Goal: Download file/media

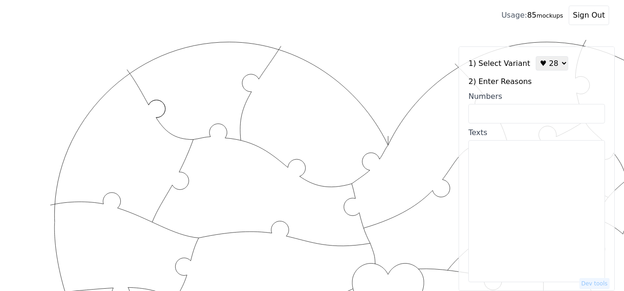
select select "3"
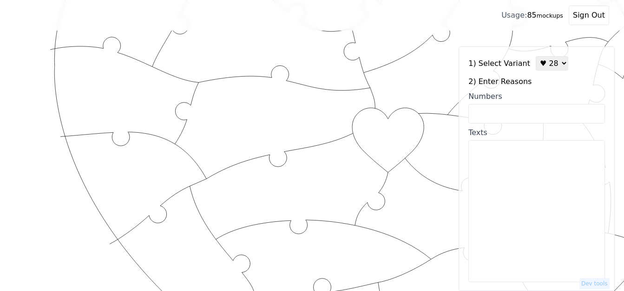
click at [520, 112] on input "Numbers" at bounding box center [537, 114] width 137 height 20
paste input "31,3,24,4,11,43,7,47,35,25,8,40,10,18,19,63,86,66,75,85,78,99,98,53,74,84,100,8…"
type input "31,3,24,4,11,43,7,47,35,25,8,40,10,18,19,63,86,66,75,85,78,99,98,53,74,84,100,8…"
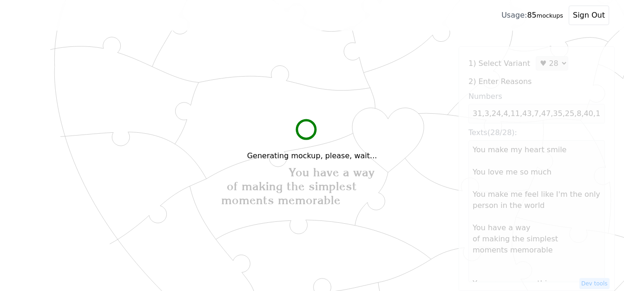
scroll to position [0, 0]
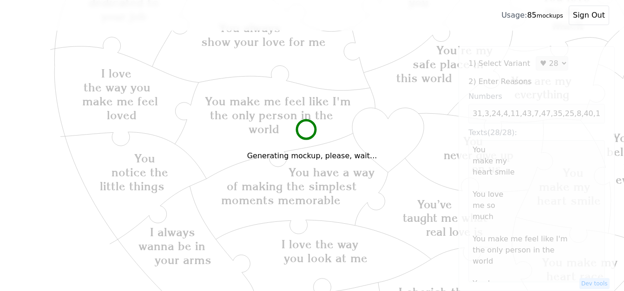
type textarea "You make my heart smile You love me so much You make me feel like I'm the only …"
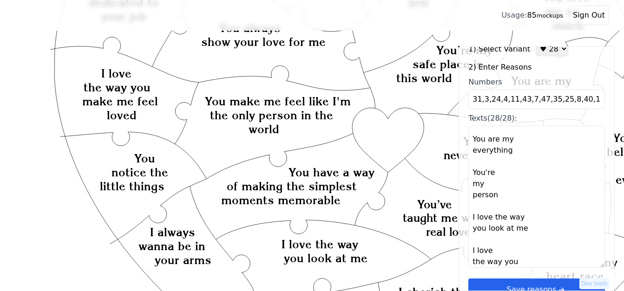
scroll to position [28, 0]
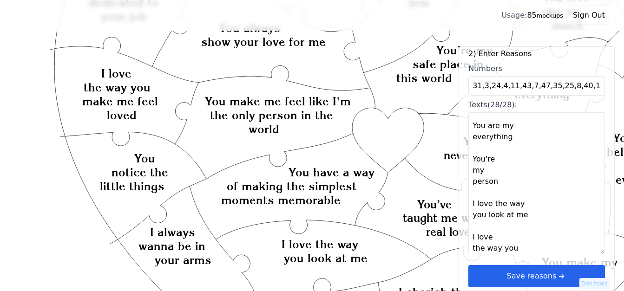
click at [556, 279] on icon "arrow right short" at bounding box center [561, 276] width 10 height 10
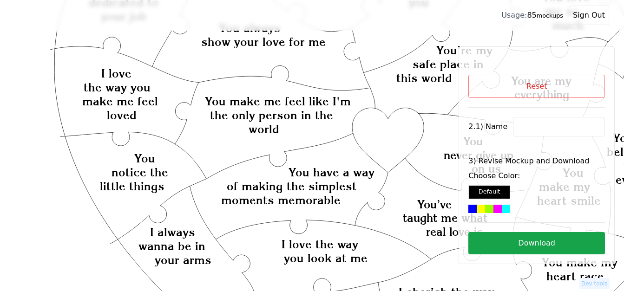
click at [557, 119] on input at bounding box center [559, 127] width 92 height 20
paste input "CJ"
type input "CJ"
click at [481, 208] on div at bounding box center [481, 209] width 8 height 8
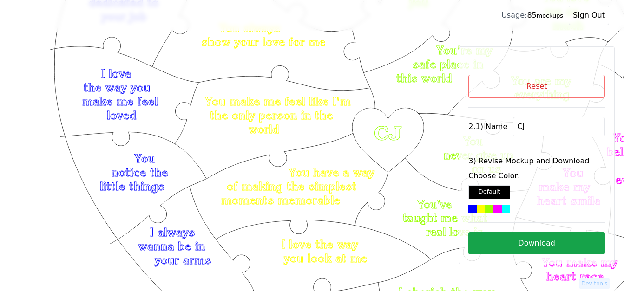
click at [524, 247] on button "Download" at bounding box center [537, 243] width 137 height 22
click at [572, 91] on button "Reset" at bounding box center [537, 86] width 137 height 23
select select "3"
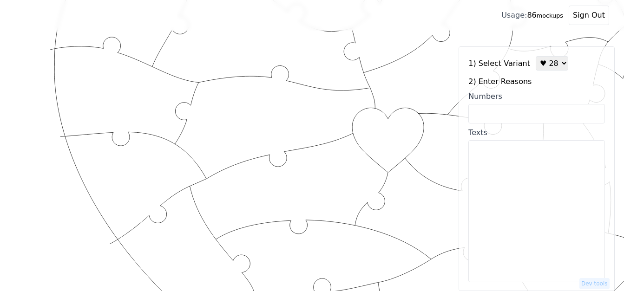
click at [515, 110] on input "Numbers" at bounding box center [537, 114] width 137 height 20
paste input "1. L ipsu dolo sit ame co adip 6. E sedd eiu tem inci utlabor etdo magn 4. A en…"
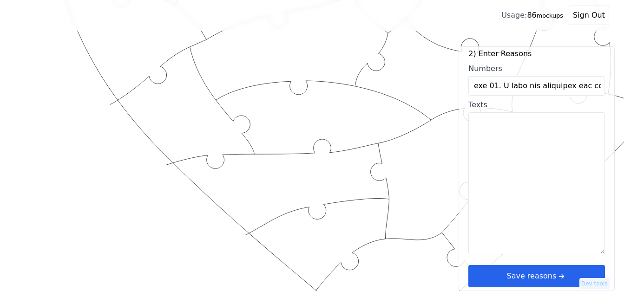
scroll to position [481, 0]
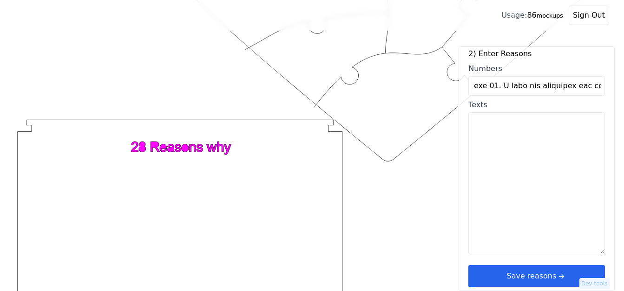
type input "1. L ipsu dolo sit ame co adip 6. E sedd eiu tem inci utlabor etdo magn 4. A en…"
click at [557, 281] on div "1) Select Variant ♥ 12 ♥ 18 ♥ 28 ♥ 40 ♥ 50 ♥ 60 ♥ 70 2) Enter Reasons Numbers T…" at bounding box center [537, 168] width 156 height 245
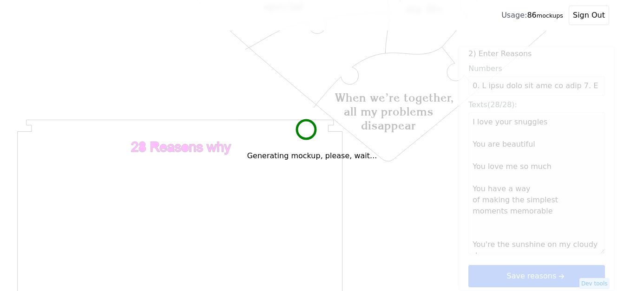
scroll to position [295, 0]
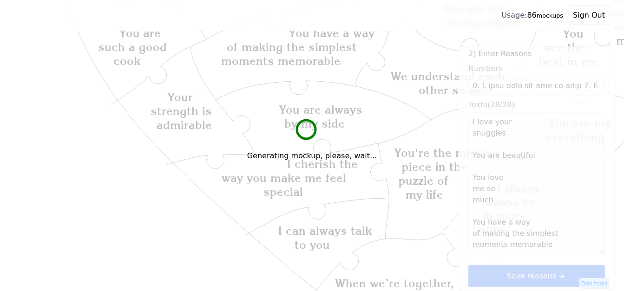
type textarea "I love your snuggles You are beautiful You love me so much You have a way of ma…"
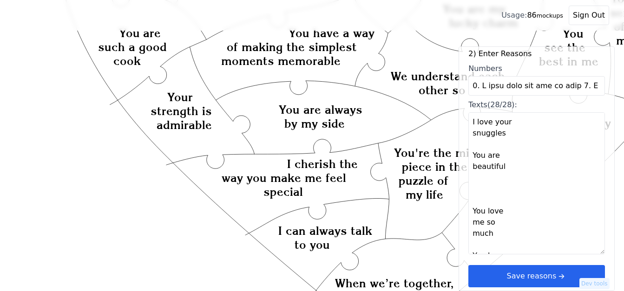
click at [536, 279] on button "Save reasons" at bounding box center [537, 276] width 137 height 22
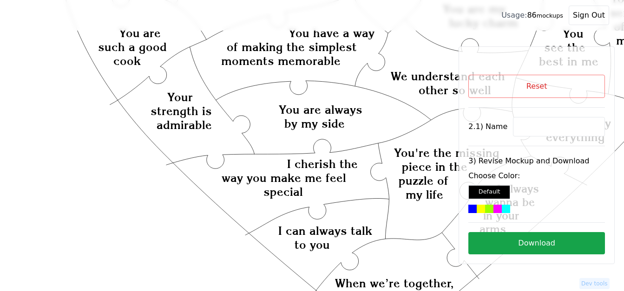
scroll to position [0, 0]
click at [576, 88] on button "Reset" at bounding box center [537, 86] width 137 height 23
select select "3"
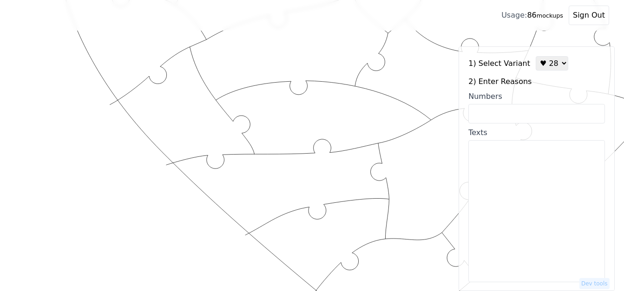
click at [496, 193] on textarea "Texts" at bounding box center [537, 211] width 137 height 142
paste textarea "2. L ipsu dolo sit ame co adip 5. E sedd eiu tem inci utlabor etdo magn 3. A en…"
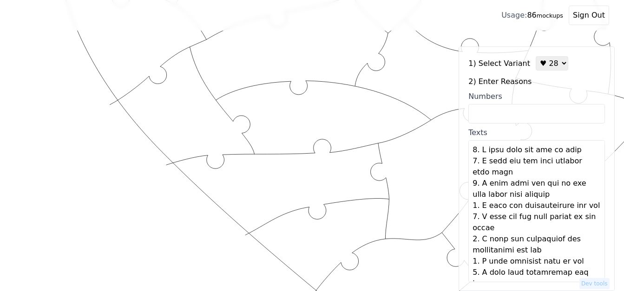
scroll to position [430, 0]
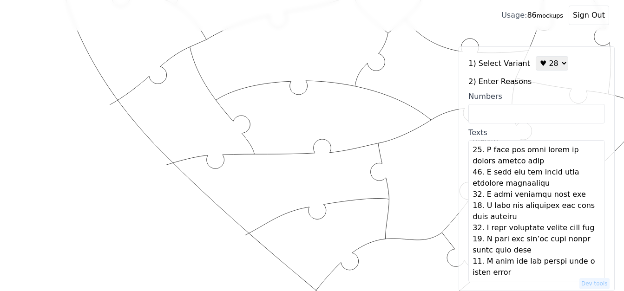
type textarea "L ipsu dolo sit ame co adip E sedd eiu tem inci utlabor etdo magn A enim admi v…"
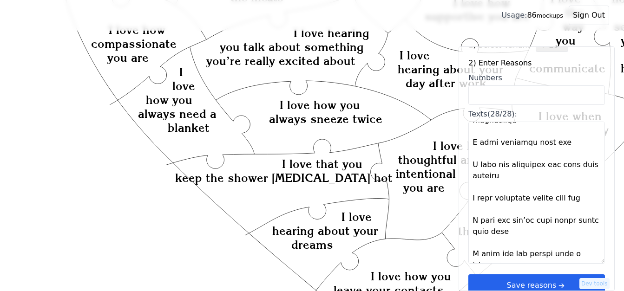
scroll to position [28, 0]
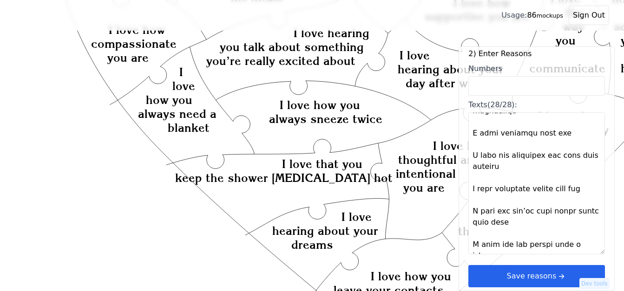
click at [542, 278] on button "Save reasons" at bounding box center [537, 276] width 137 height 22
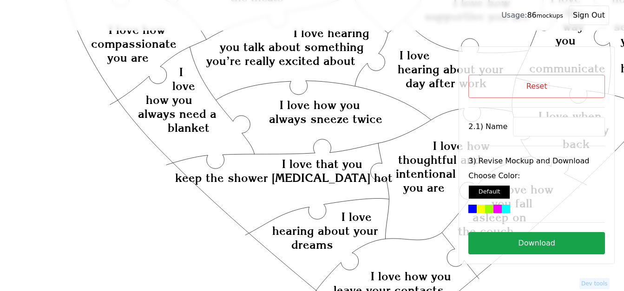
click at [537, 127] on input at bounding box center [559, 127] width 92 height 20
paste input "[PERSON_NAME]"
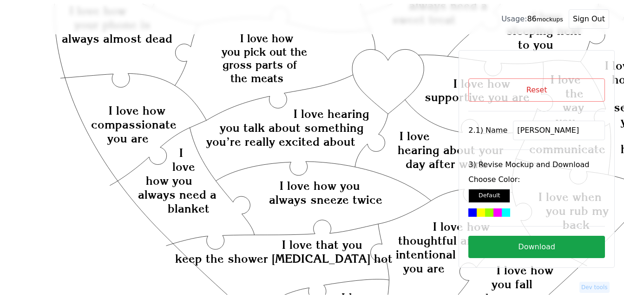
scroll to position [156, 0]
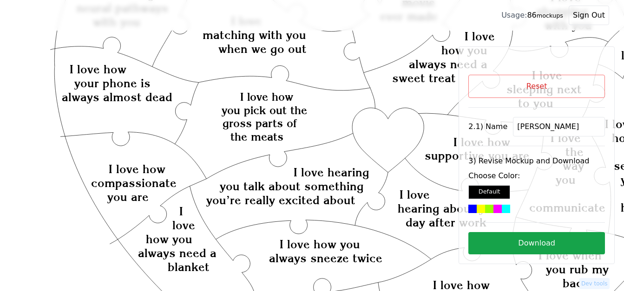
type input "[PERSON_NAME]"
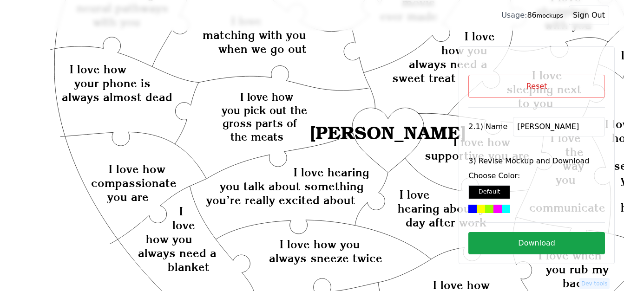
click at [502, 208] on div at bounding box center [506, 209] width 8 height 8
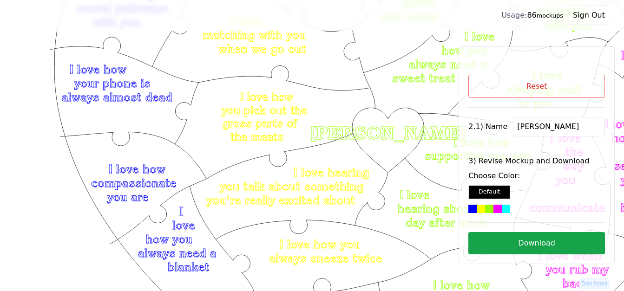
click at [523, 247] on button "Download" at bounding box center [537, 243] width 137 height 22
click at [506, 77] on button "Reset" at bounding box center [537, 86] width 137 height 23
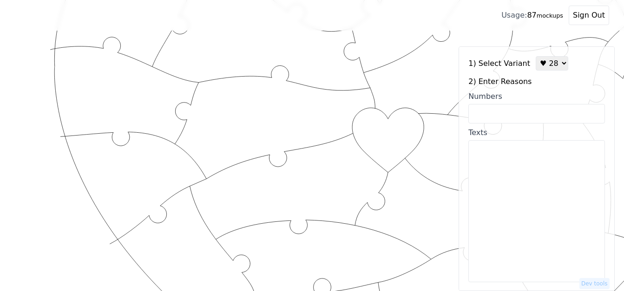
click at [538, 63] on select "♥ 12 ♥ 18 ♥ 28 ♥ 40 ♥ 50 ♥ 60 ♥ 70" at bounding box center [552, 63] width 33 height 14
click at [548, 65] on select "♥ 12 ♥ 18 ♥ 28 ♥ 40 ♥ 50 ♥ 60 ♥ 70" at bounding box center [552, 63] width 33 height 14
select select "2"
click at [536, 56] on select "♥ 12 ♥ 18 ♥ 28 ♥ 40 ♥ 50 ♥ 60 ♥ 70" at bounding box center [552, 63] width 33 height 14
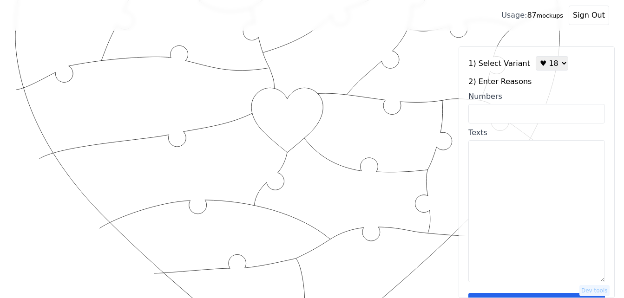
click at [529, 114] on input "Numbers" at bounding box center [537, 114] width 137 height 20
paste input "2, 4, 12, 16, 30, 49, 23, 43, 54, 17, 99, 65, 66, 74, 76, 82, 27, 39"
type input "2, 4, 12, 16, 30, 49, 23, 43, 54, 17, 99, 65, 66, 74, 76, 82, 27, 39"
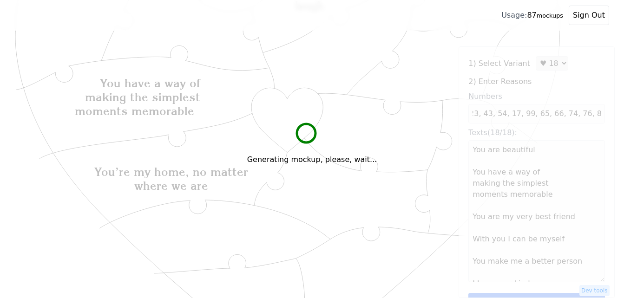
scroll to position [0, 0]
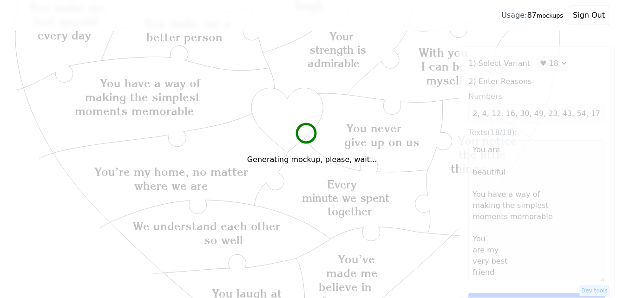
type textarea "You are beautiful You have a way of making the simplest moments memorable You a…"
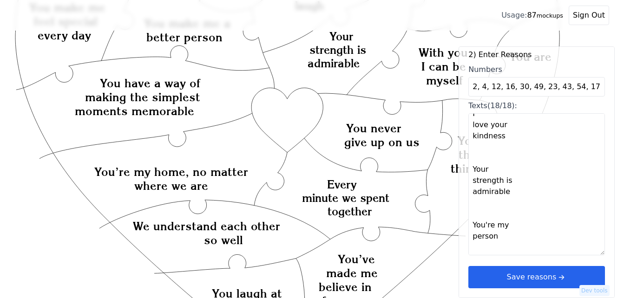
scroll to position [388, 0]
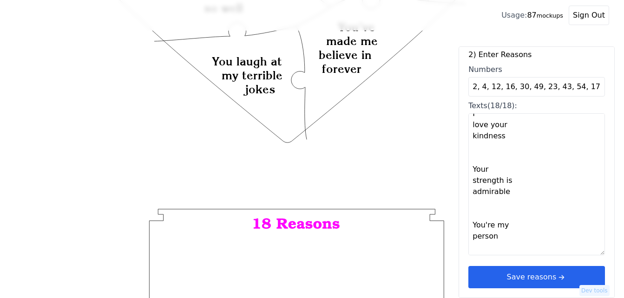
click at [564, 279] on button "Save reasons" at bounding box center [537, 277] width 137 height 22
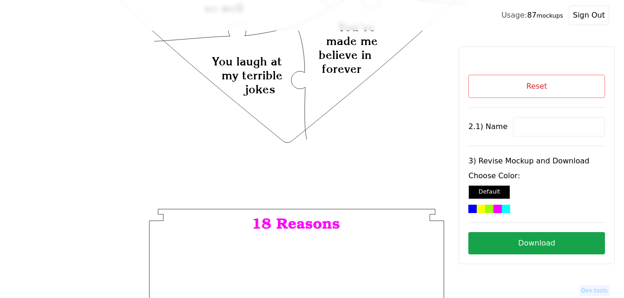
click at [537, 118] on input at bounding box center [559, 127] width 92 height 20
paste input "[PERSON_NAME]"
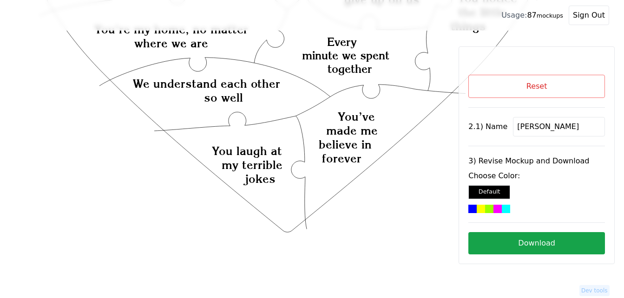
scroll to position [156, 0]
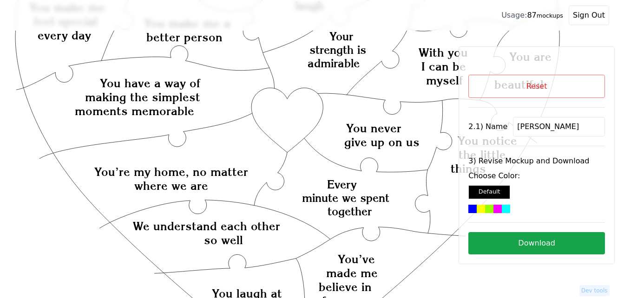
type input "[PERSON_NAME]"
click at [291, 112] on icon "Created with Snap Created with Snap Created with Snap You have a way of making …" at bounding box center [288, 258] width 546 height 748
click at [495, 208] on div at bounding box center [498, 209] width 8 height 8
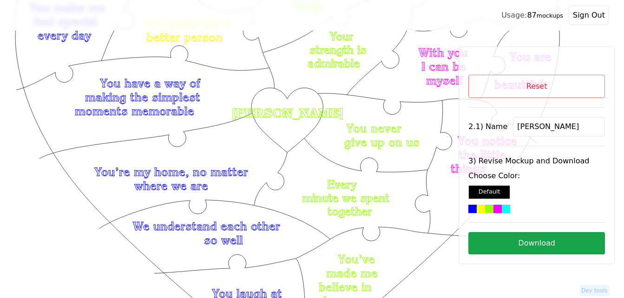
click at [549, 245] on button "Download" at bounding box center [537, 243] width 137 height 22
click at [579, 81] on button "Reset" at bounding box center [537, 86] width 137 height 23
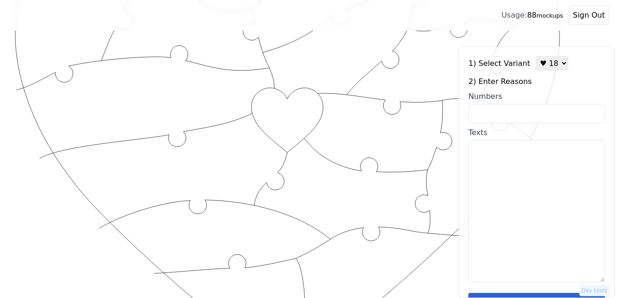
click at [548, 66] on select "♥ 12 ♥ 18 ♥ 28 ♥ 40 ♥ 50 ♥ 60 ♥ 70" at bounding box center [552, 63] width 33 height 14
select select "1"
click at [536, 56] on select "♥ 12 ♥ 18 ♥ 28 ♥ 40 ♥ 50 ♥ 60 ♥ 70" at bounding box center [552, 63] width 33 height 14
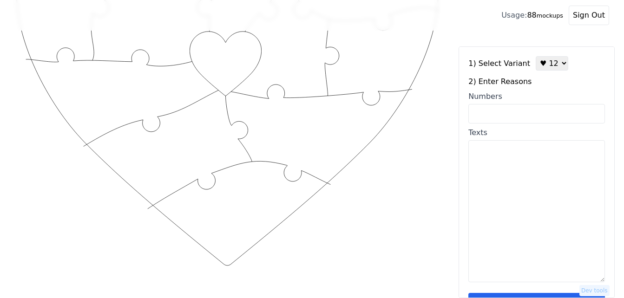
click at [510, 205] on textarea "Texts" at bounding box center [537, 211] width 137 height 142
paste textarea "You are a Godly and noble person You are a beautiful Proverbs 31 woman You see …"
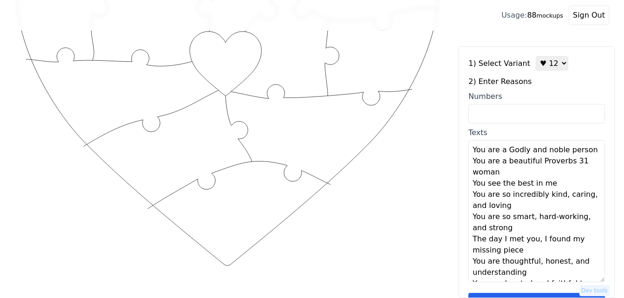
scroll to position [16, 0]
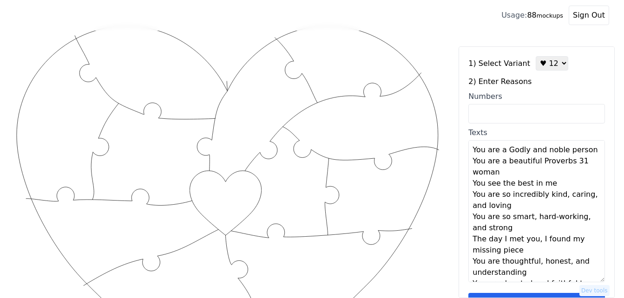
click at [584, 149] on textarea "You are a Godly and noble person You are a beautiful Proverbs 31 woman You see …" at bounding box center [537, 211] width 137 height 142
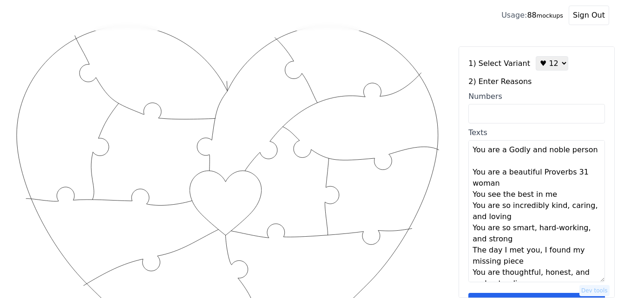
click at [534, 186] on textarea "You are a Godly and noble person You are a beautiful Proverbs 31 woman You see …" at bounding box center [537, 211] width 137 height 142
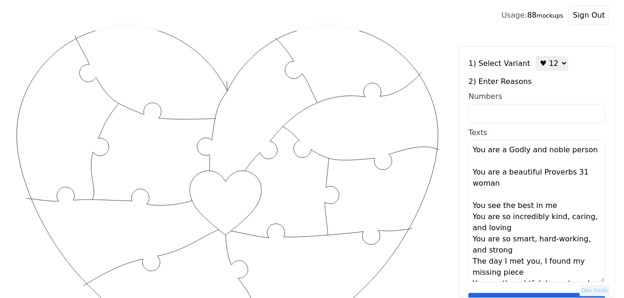
click at [558, 206] on textarea "You are a Godly and noble person You are a beautiful Proverbs 31 woman You see …" at bounding box center [537, 211] width 137 height 142
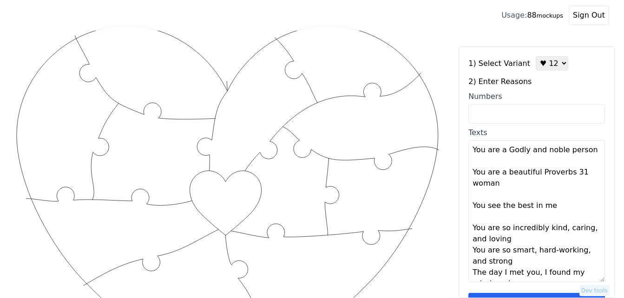
click at [523, 240] on textarea "You are a Godly and noble person You are a beautiful Proverbs 31 woman You see …" at bounding box center [537, 211] width 137 height 142
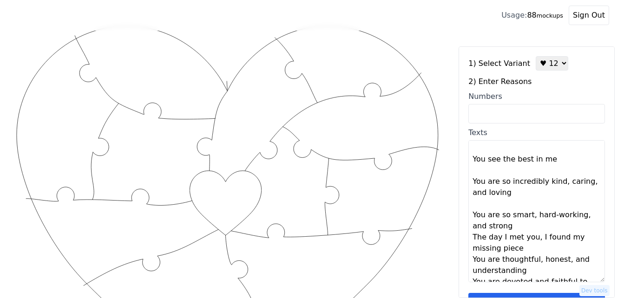
click at [519, 226] on textarea "You are a Godly and noble person You are a beautiful Proverbs 31 woman You see …" at bounding box center [537, 211] width 137 height 142
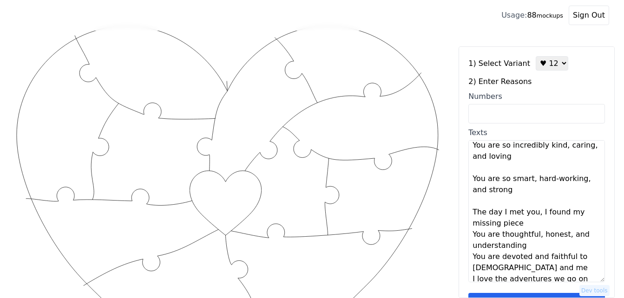
scroll to position [93, 0]
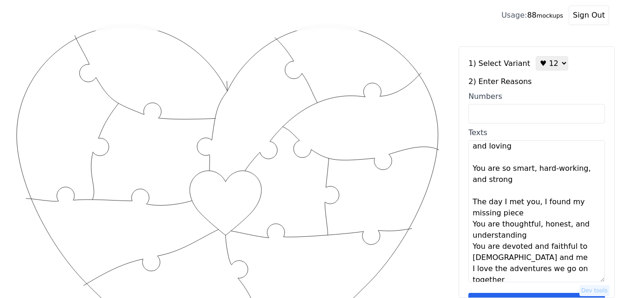
click at [528, 215] on textarea "You are a Godly and noble person You are a beautiful Proverbs 31 woman You see …" at bounding box center [537, 211] width 137 height 142
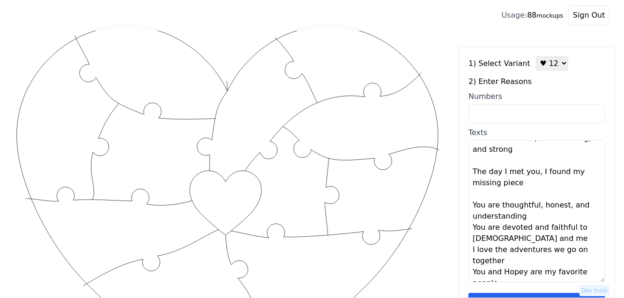
scroll to position [139, 0]
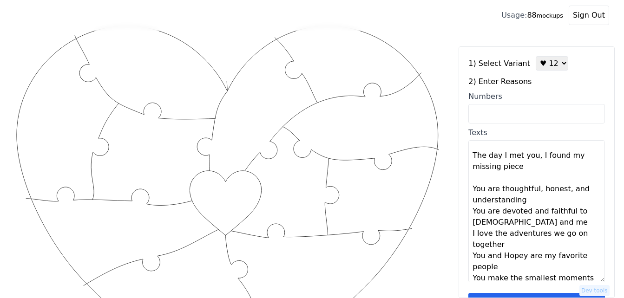
click at [530, 203] on textarea "You are a Godly and noble person You are a beautiful Proverbs 31 woman You see …" at bounding box center [537, 211] width 137 height 142
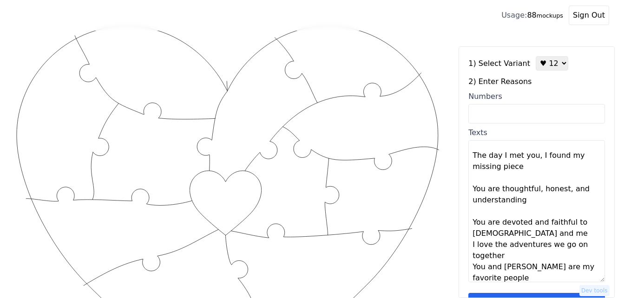
click at [523, 234] on textarea "You are a Godly and noble person You are a beautiful Proverbs 31 woman You see …" at bounding box center [537, 211] width 137 height 142
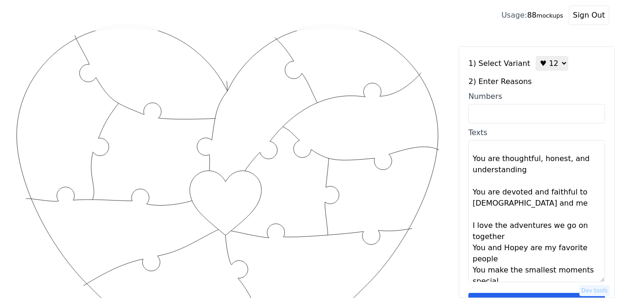
scroll to position [186, 0]
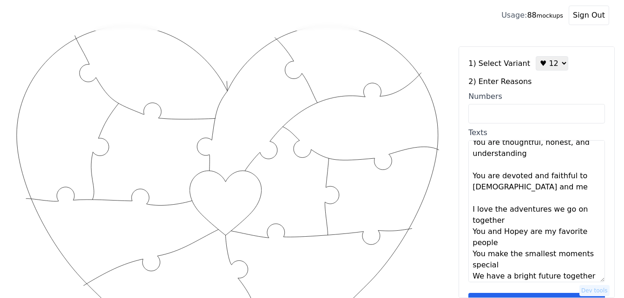
click at [513, 225] on textarea "You are a Godly and noble person You are a beautiful Proverbs 31 woman You see …" at bounding box center [537, 211] width 137 height 142
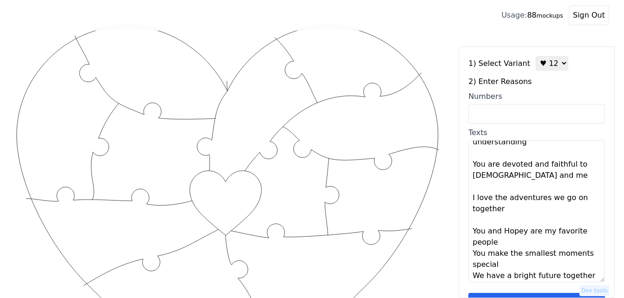
scroll to position [201, 0]
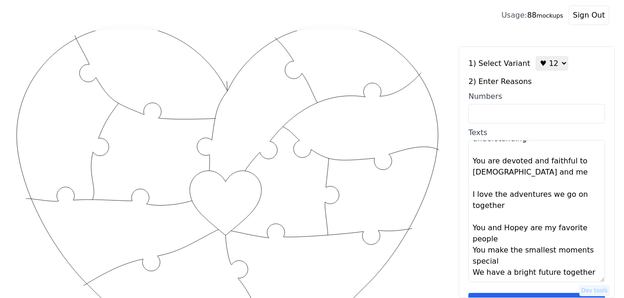
click at [504, 239] on textarea "You are a Godly and noble person You are a beautiful Proverbs 31 woman You see …" at bounding box center [537, 211] width 137 height 142
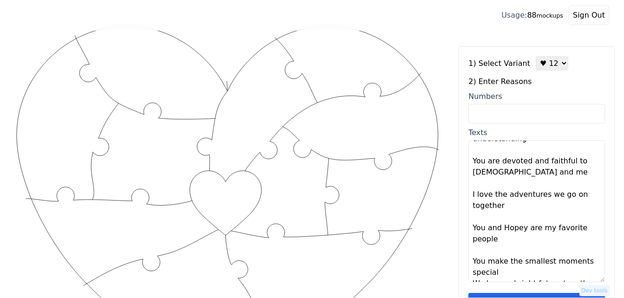
click at [505, 272] on textarea "You are a Godly and noble person You are a beautiful Proverbs 31 woman You see …" at bounding box center [537, 211] width 137 height 142
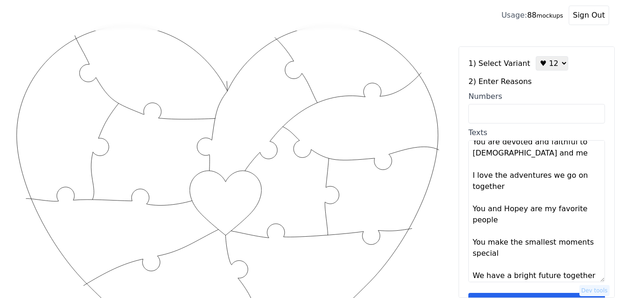
scroll to position [223, 0]
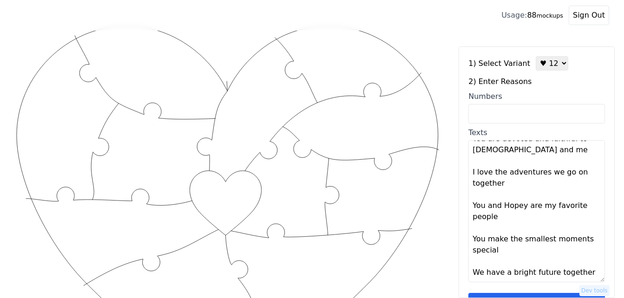
type textarea "You are a Godly and noble person You are a beautiful Proverbs 31 woman You see …"
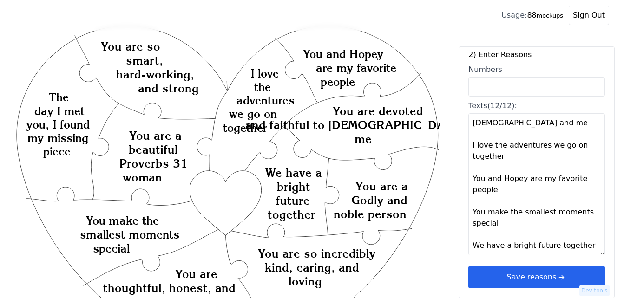
scroll to position [202, 0]
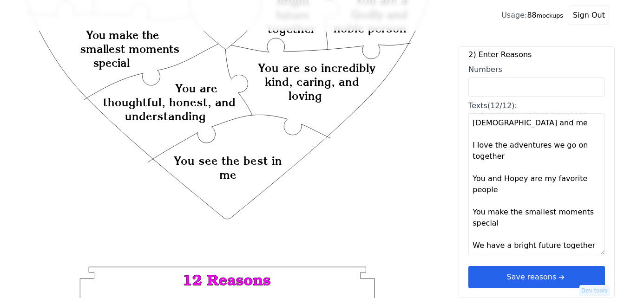
click at [532, 274] on button "Save reasons" at bounding box center [537, 277] width 137 height 22
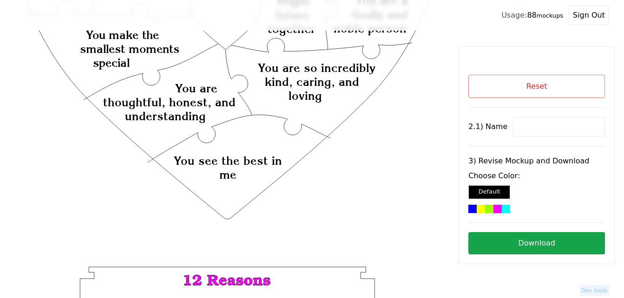
click at [547, 126] on input at bounding box center [559, 127] width 92 height 20
paste input "Becca,"
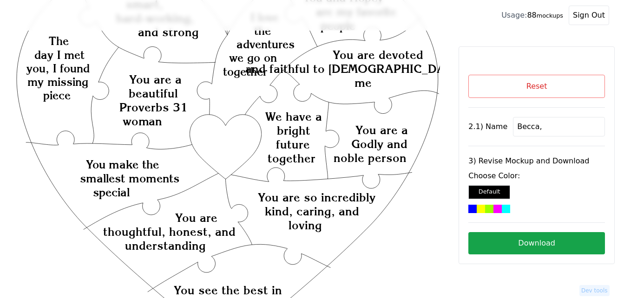
scroll to position [16, 0]
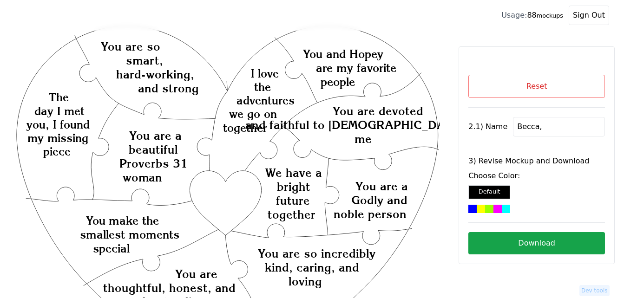
click at [571, 126] on input "Becca," at bounding box center [559, 127] width 92 height 20
type input "Becca"
click at [501, 206] on div at bounding box center [498, 209] width 8 height 8
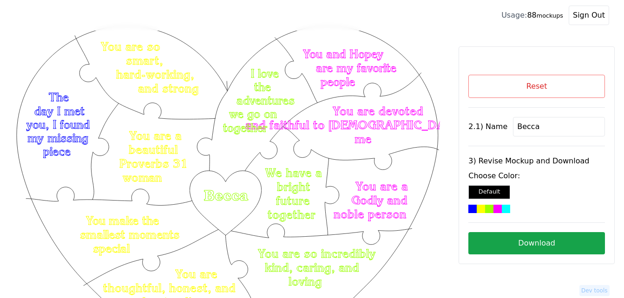
click at [549, 246] on button "Download" at bounding box center [537, 243] width 137 height 22
